Goal: Task Accomplishment & Management: Use online tool/utility

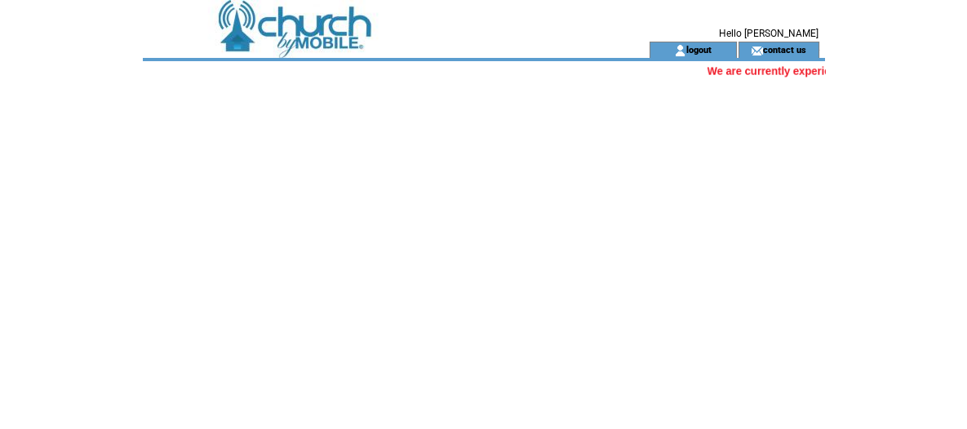
click at [314, 37] on td at bounding box center [367, 21] width 448 height 42
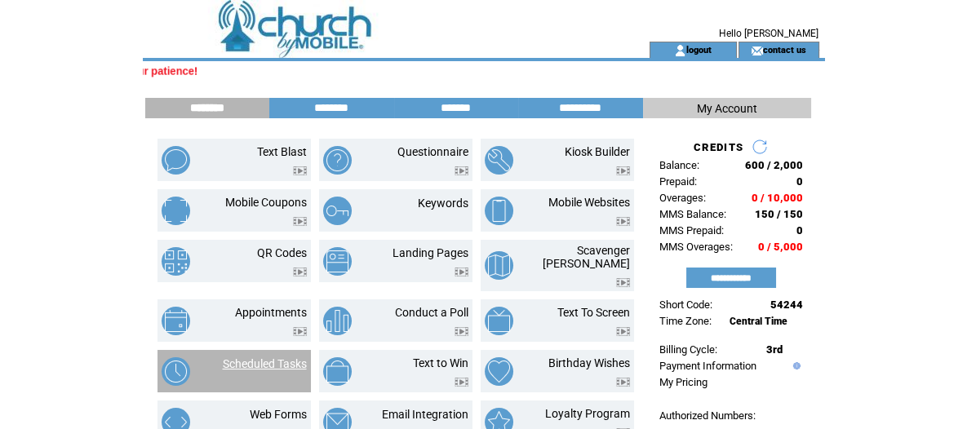
click at [274, 357] on link "Scheduled Tasks" at bounding box center [265, 363] width 84 height 13
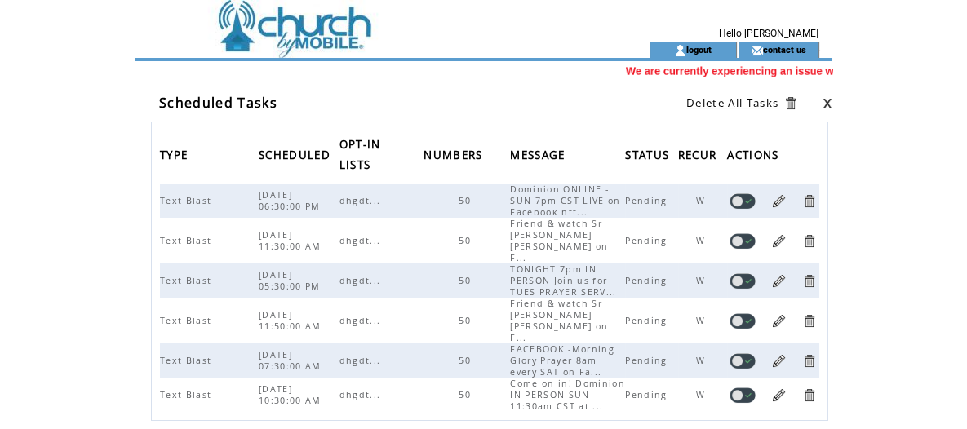
click at [776, 201] on link at bounding box center [779, 201] width 16 height 16
